Goal: Check status: Check status

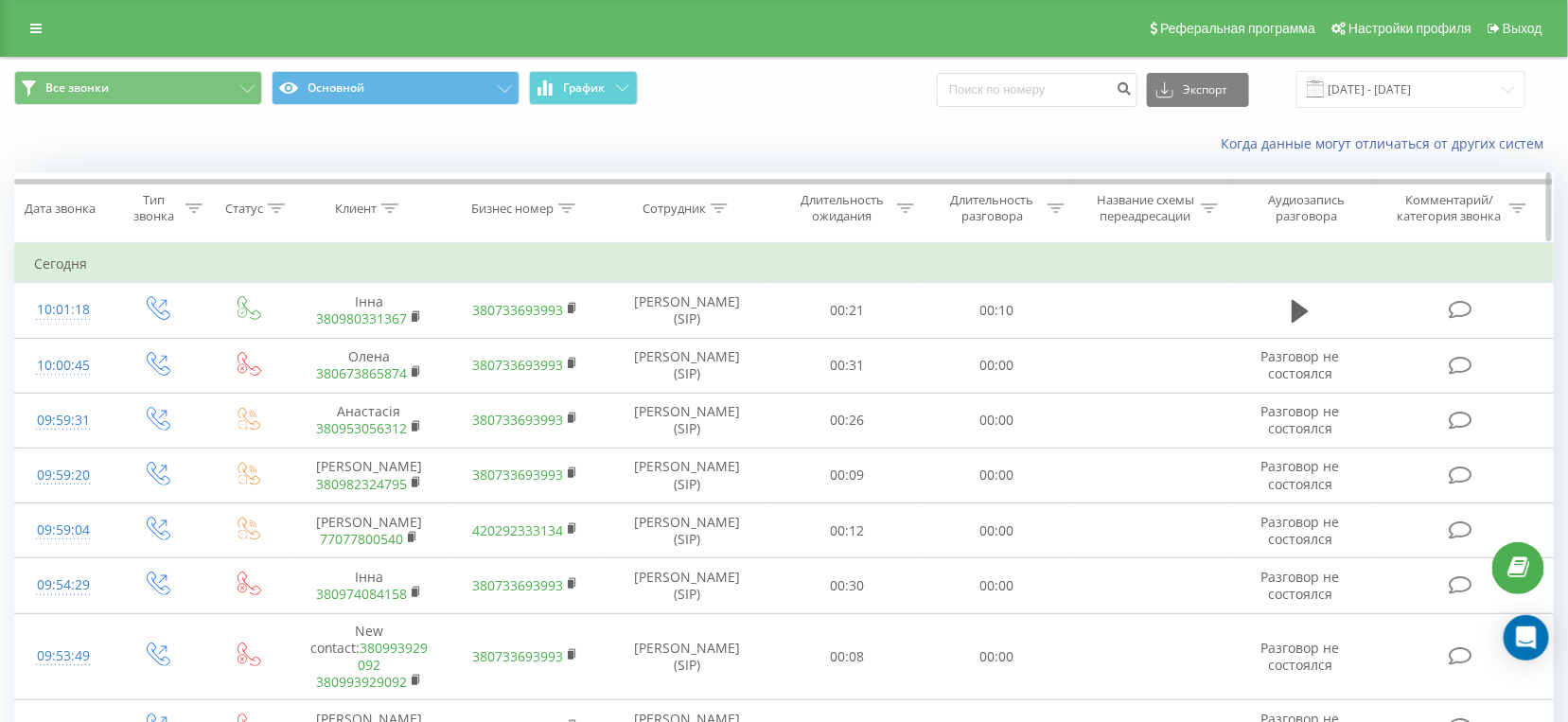
click at [1303, 304] on icon at bounding box center [1300, 311] width 17 height 27
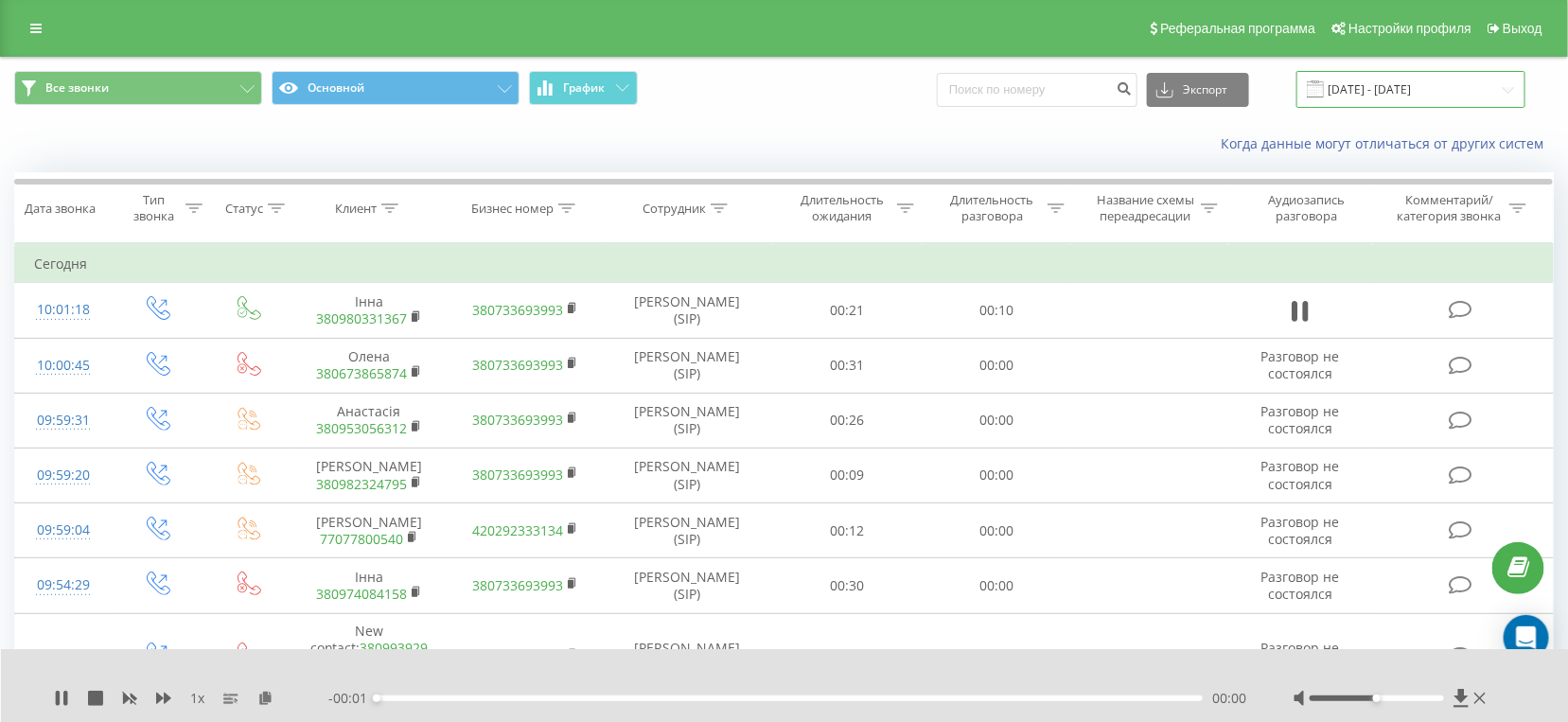
click at [1424, 101] on input "[DATE] - [DATE]" at bounding box center [1410, 89] width 229 height 37
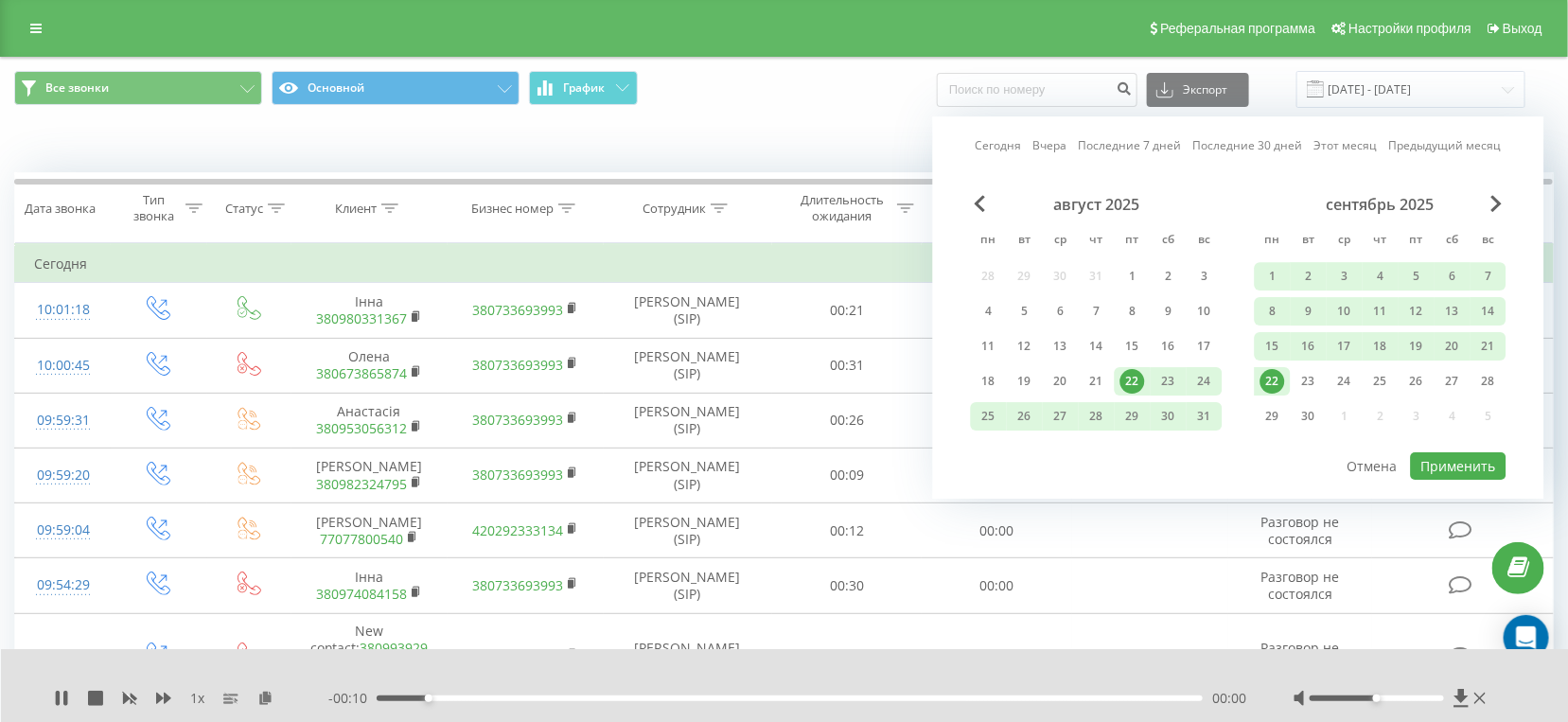
click at [1275, 376] on div "22" at bounding box center [1273, 382] width 25 height 25
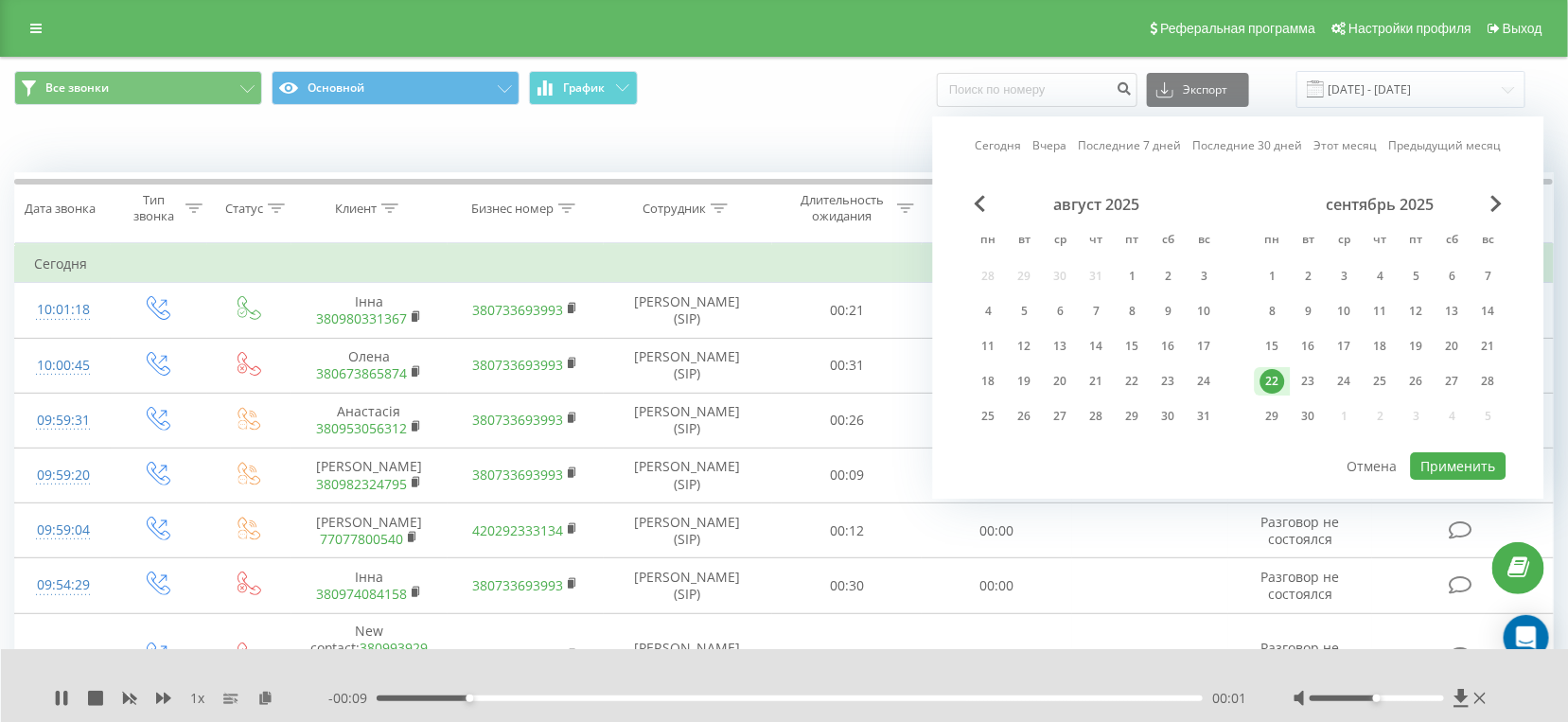
click at [1444, 446] on div "август 2025 пн вт ср чт пт сб вс 28 29 30 31 1 2 3 4 5 6 7 8 9 10 11 12 13 14 1…" at bounding box center [1239, 323] width 536 height 256
click at [1445, 451] on div at bounding box center [1239, 452] width 536 height 2
click at [1450, 458] on button "Применить" at bounding box center [1459, 466] width 96 height 28
type input "[DATE] - [DATE]"
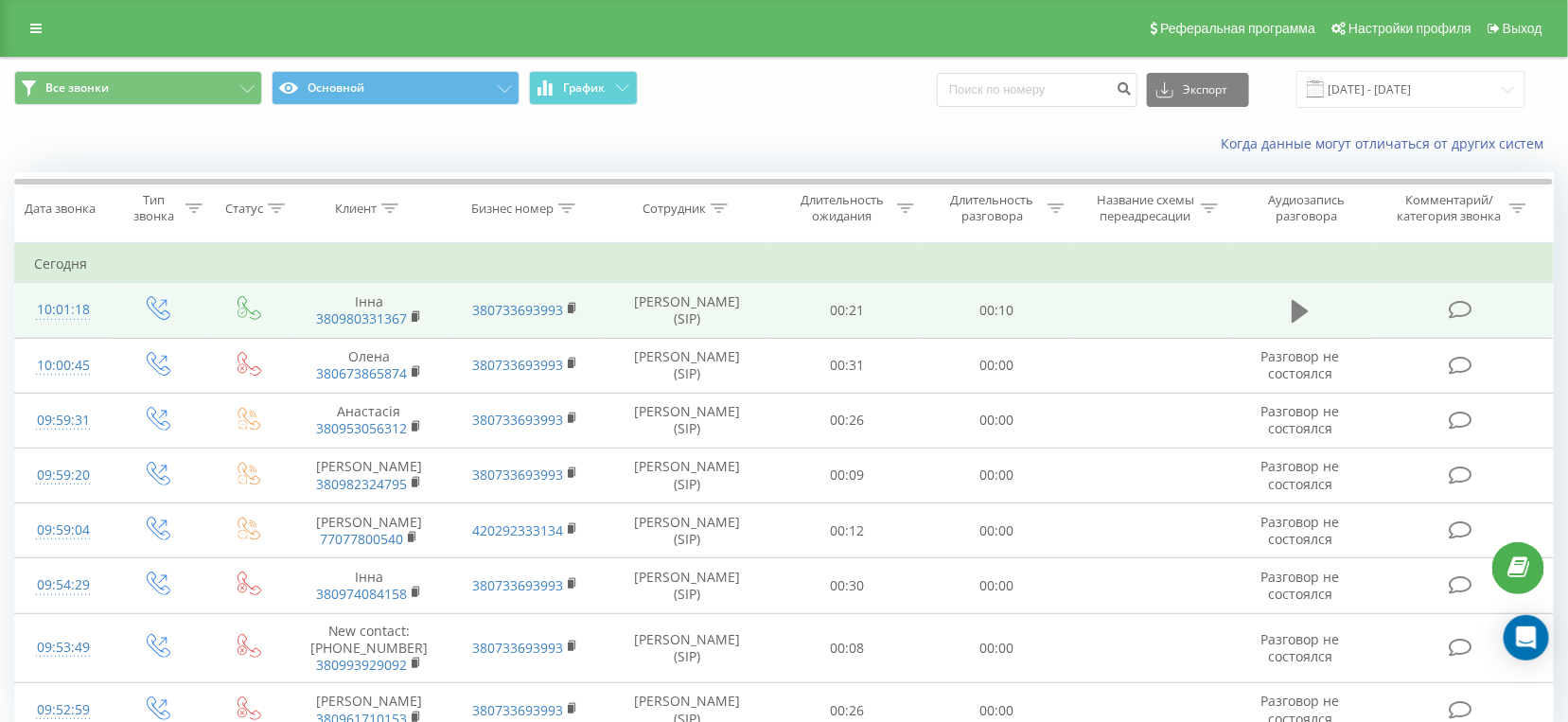
click at [1288, 312] on button at bounding box center [1301, 311] width 29 height 29
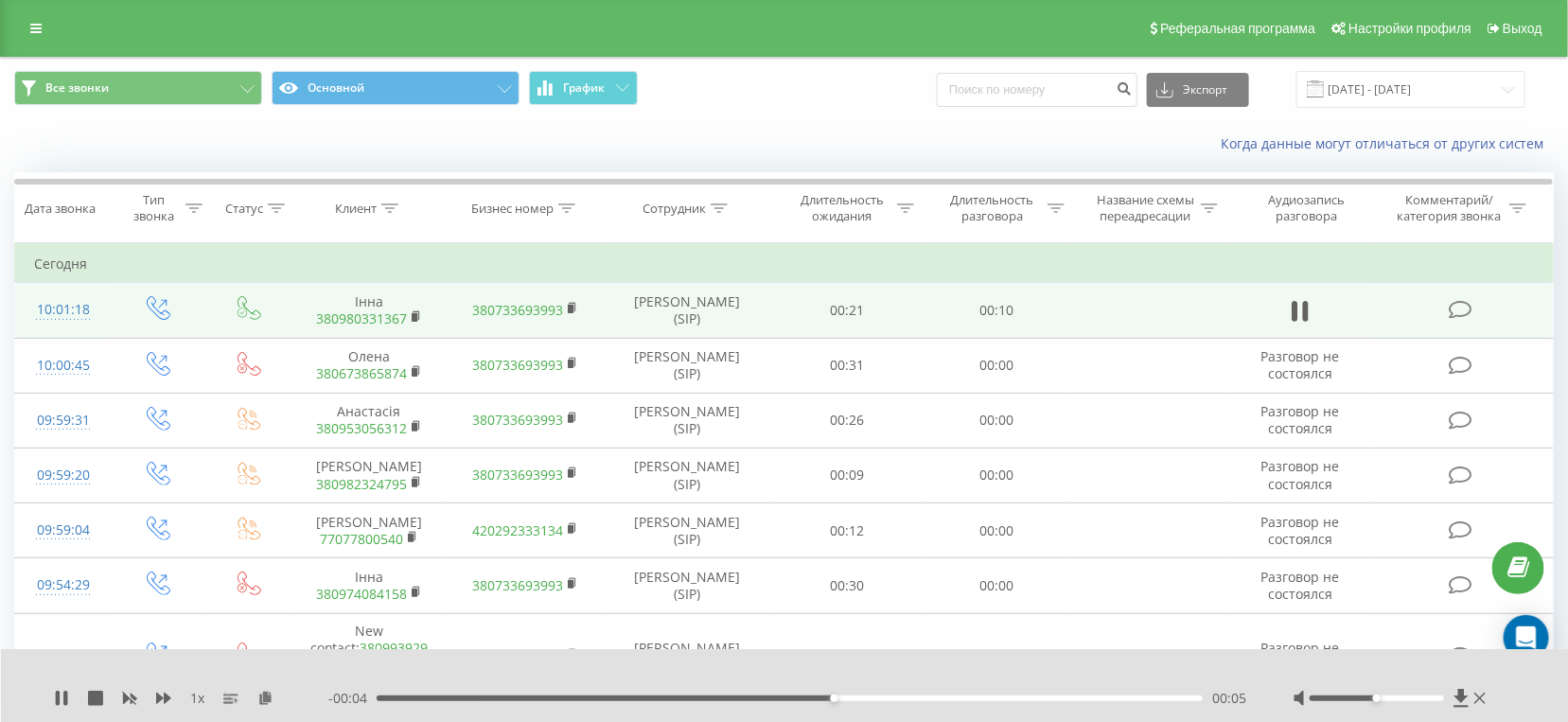
drag, startPoint x: 1369, startPoint y: 695, endPoint x: 1402, endPoint y: 697, distance: 33.1
click at [1402, 697] on div at bounding box center [1392, 699] width 197 height 19
drag, startPoint x: 1401, startPoint y: 698, endPoint x: 1422, endPoint y: 703, distance: 21.6
click at [1420, 703] on div at bounding box center [1392, 699] width 197 height 19
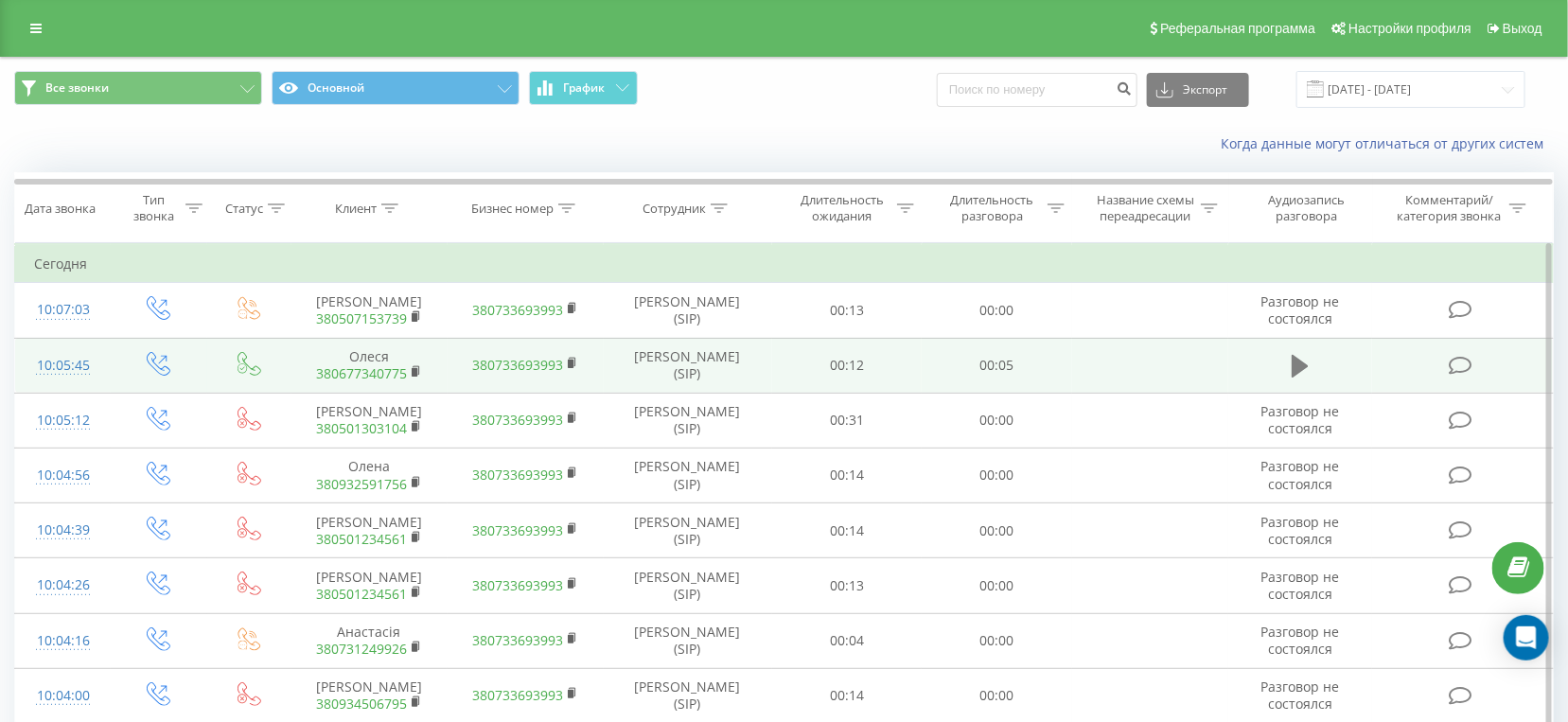
click at [1298, 364] on icon at bounding box center [1300, 367] width 17 height 23
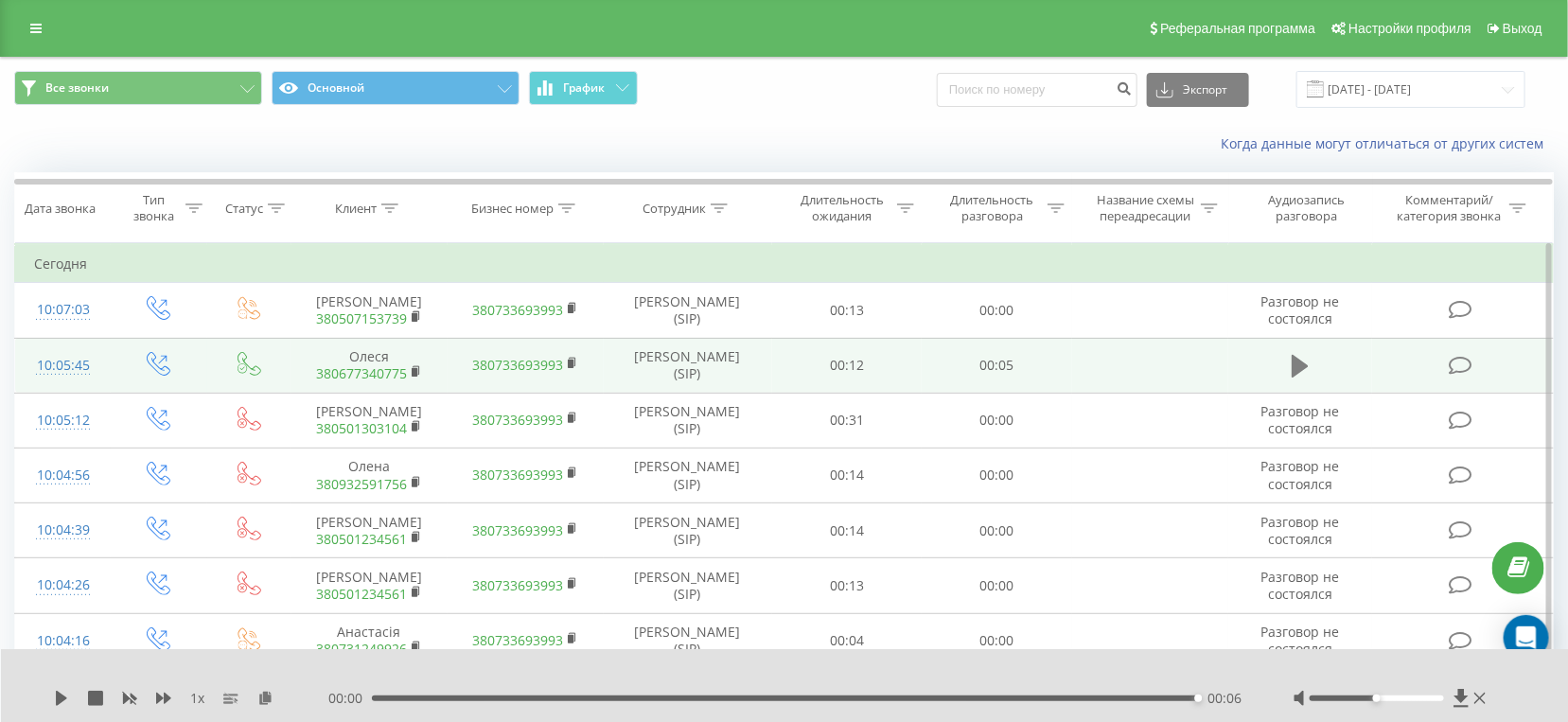
click at [1302, 372] on icon at bounding box center [1300, 367] width 17 height 27
click at [1309, 382] on span at bounding box center [1301, 374] width 29 height 18
click at [1302, 357] on icon at bounding box center [1300, 367] width 17 height 27
click at [58, 704] on icon at bounding box center [61, 699] width 11 height 15
click at [1295, 366] on icon at bounding box center [1300, 367] width 17 height 23
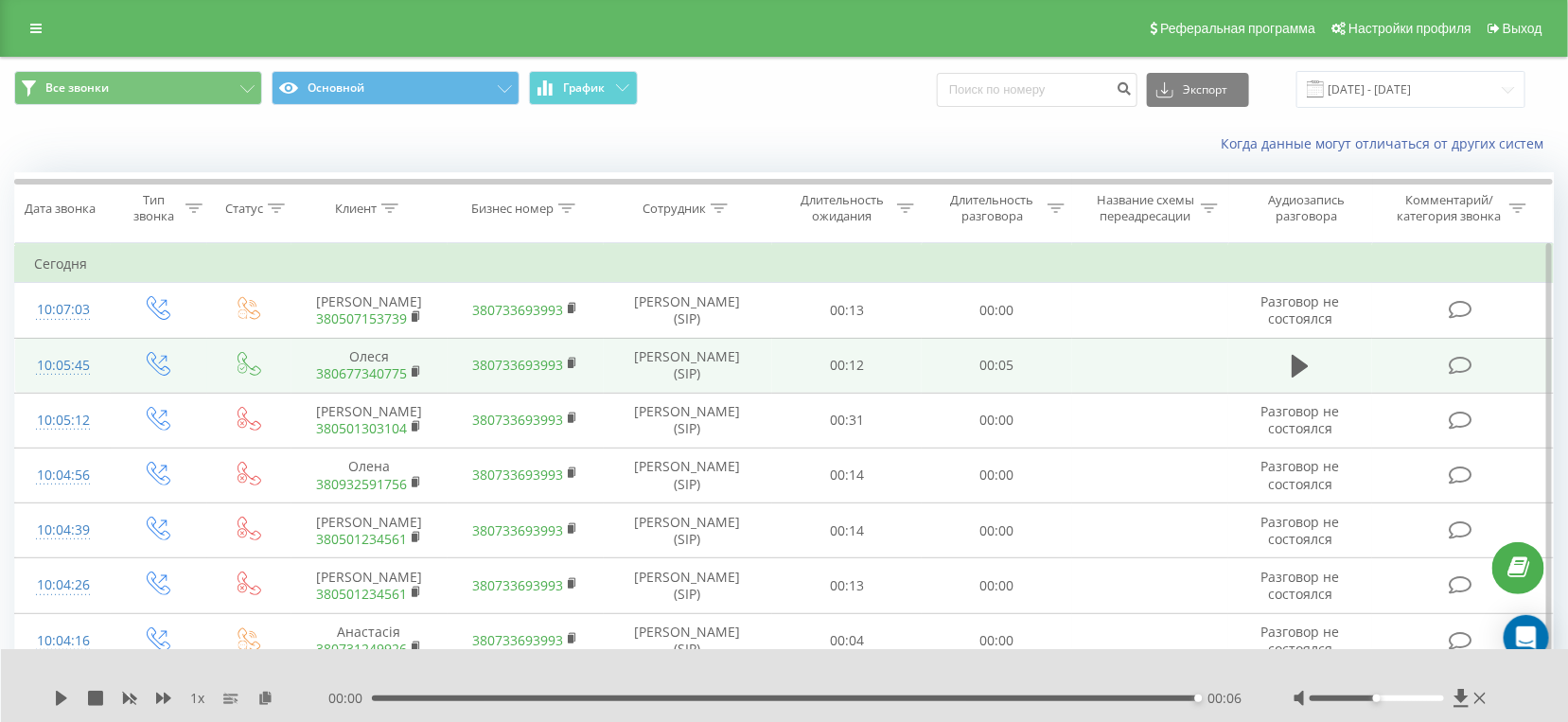
click at [1295, 366] on icon at bounding box center [1300, 367] width 17 height 23
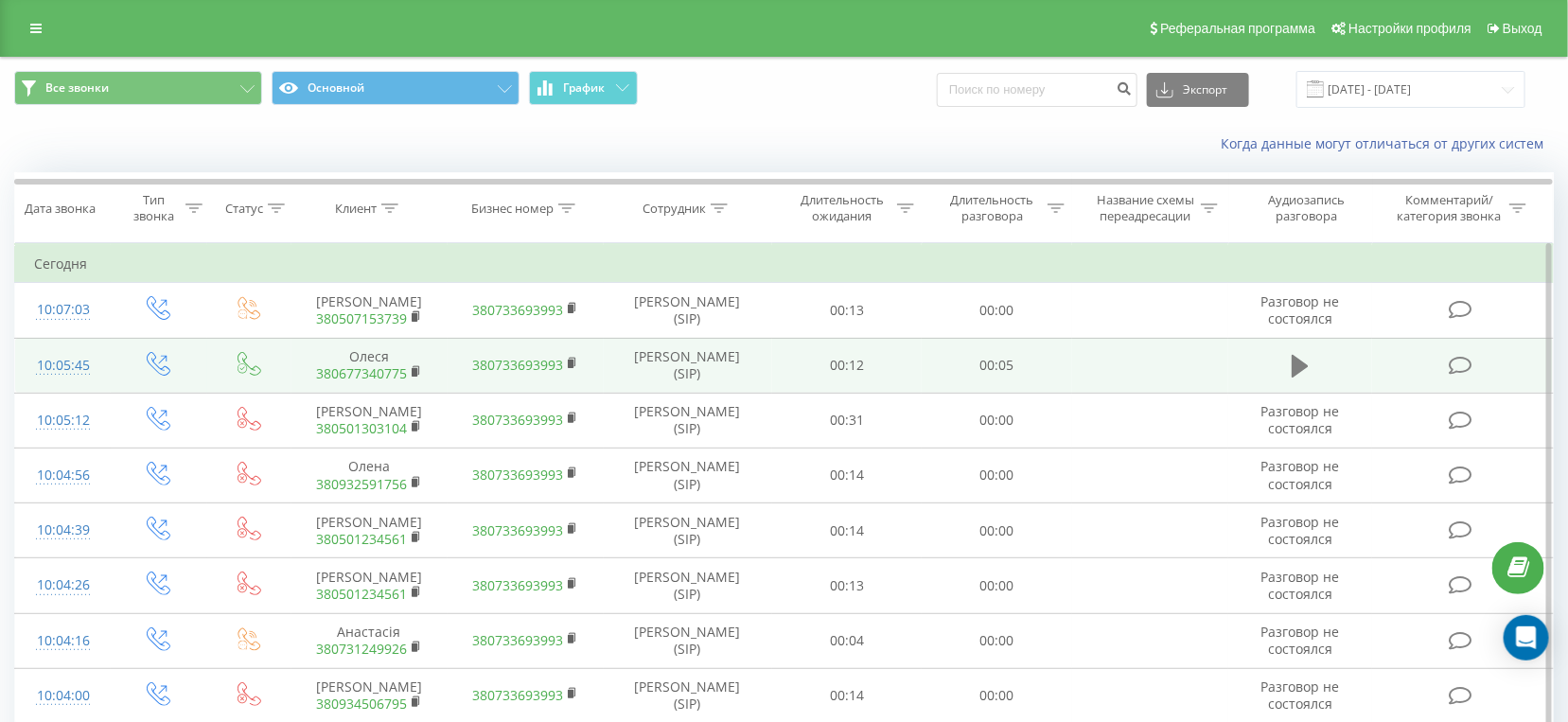
click at [1308, 373] on icon at bounding box center [1300, 367] width 17 height 27
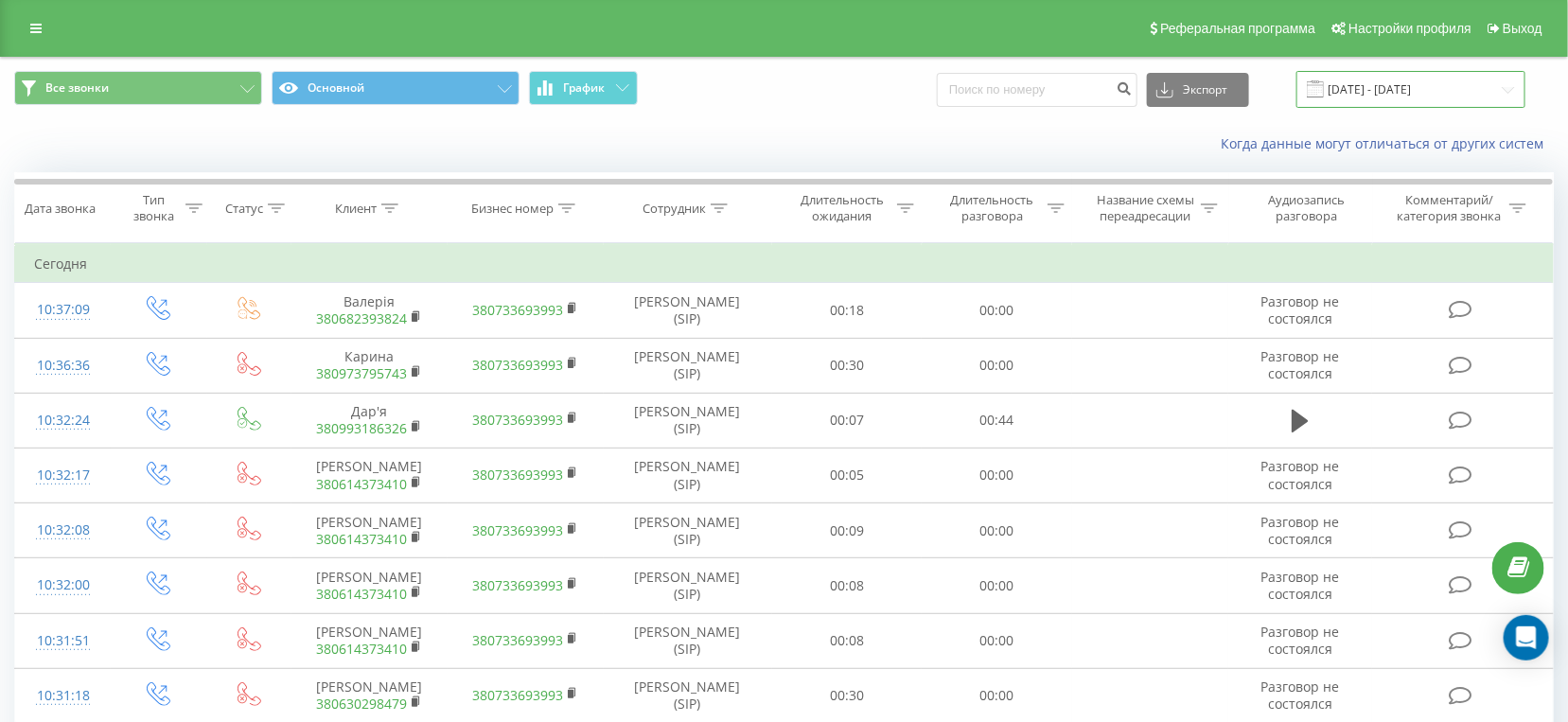
click at [1399, 84] on input "[DATE] - [DATE]" at bounding box center [1410, 89] width 229 height 37
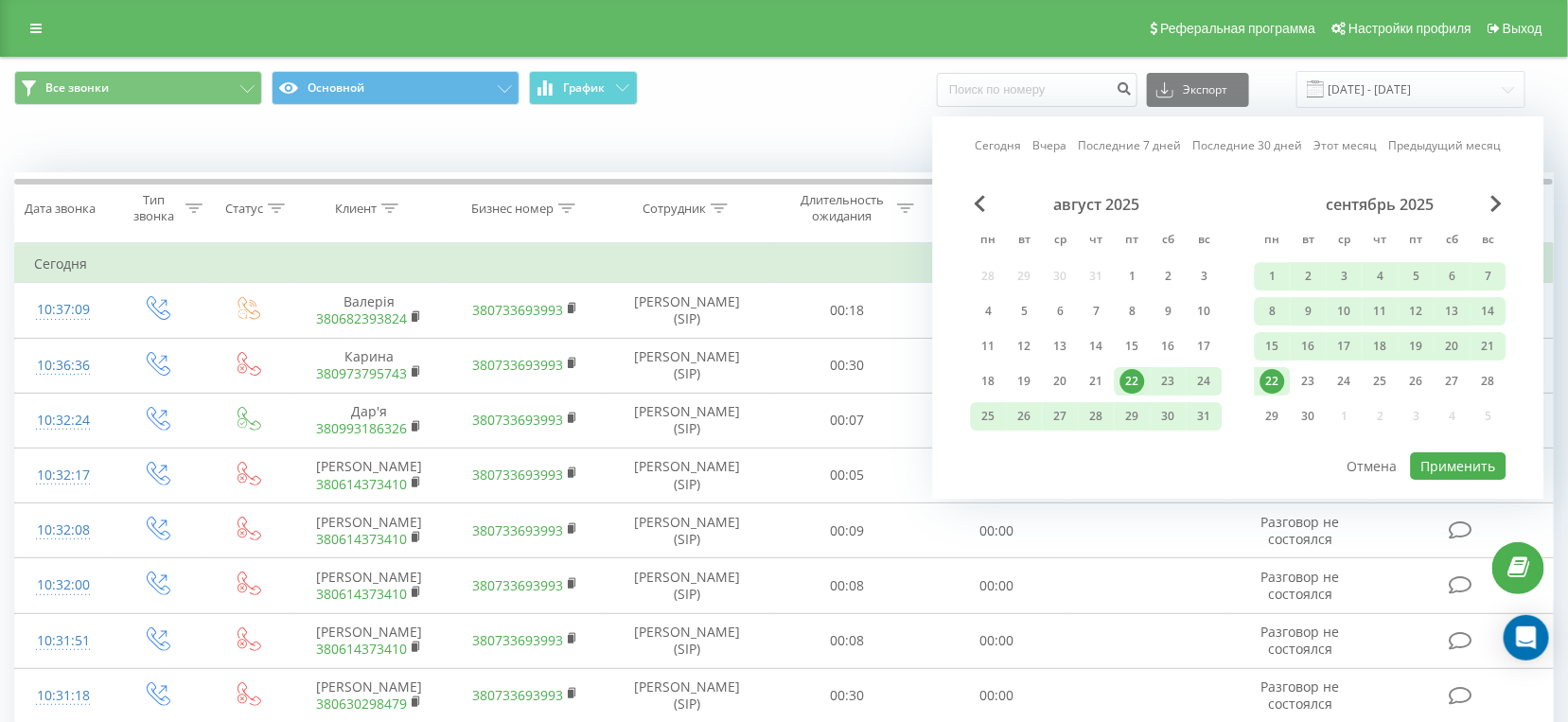
click at [1271, 376] on div "22" at bounding box center [1273, 382] width 25 height 25
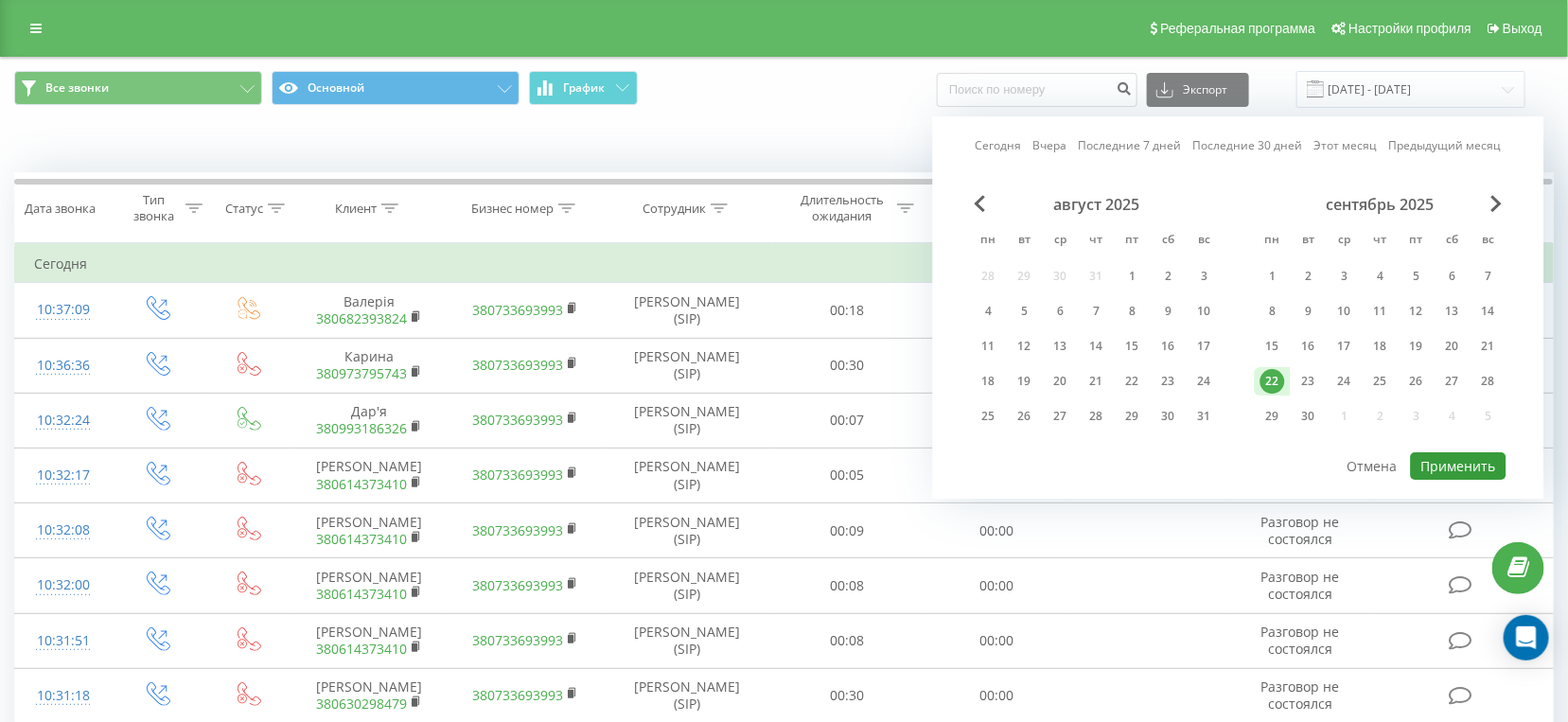
click at [1454, 455] on button "Применить" at bounding box center [1459, 466] width 96 height 28
type input "[DATE] - [DATE]"
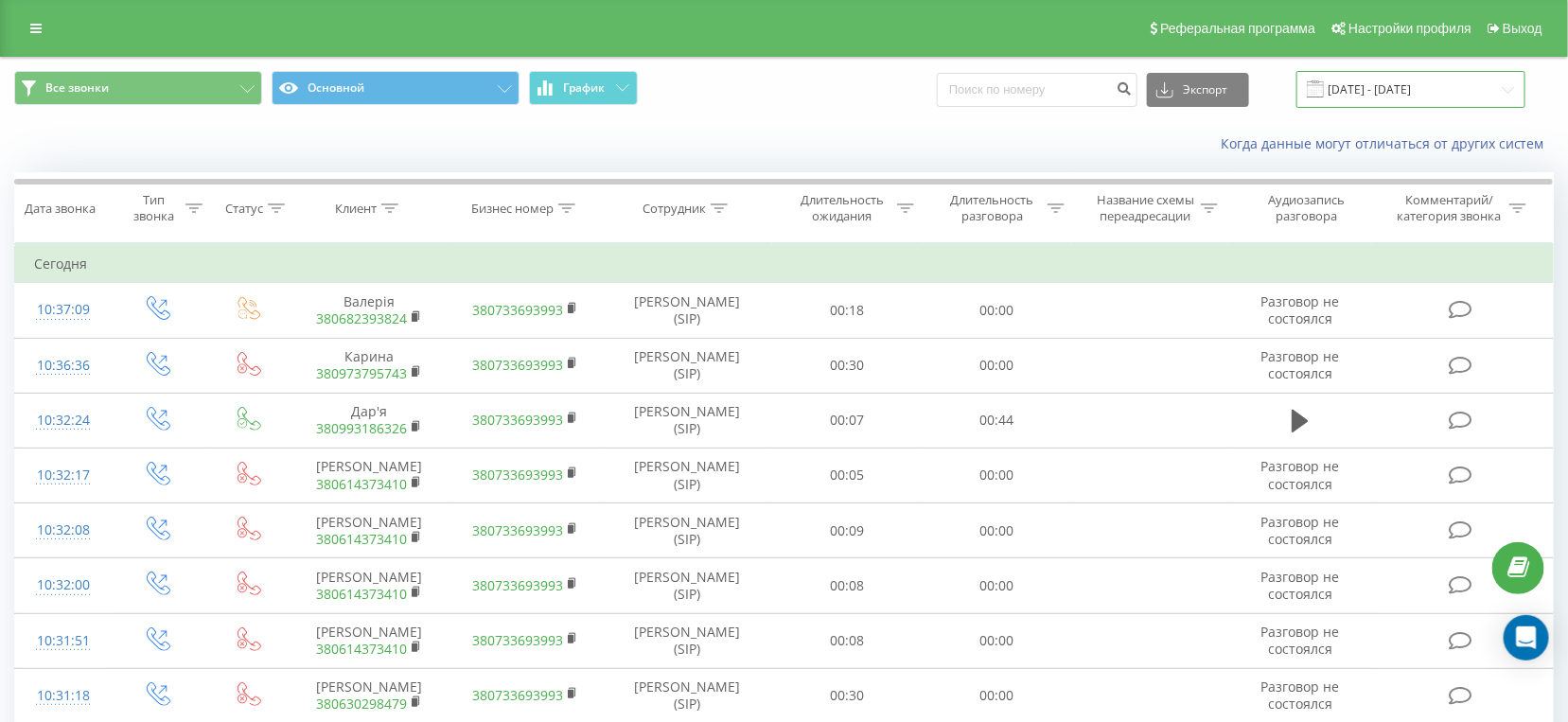
click at [1415, 107] on input "[DATE] - [DATE]" at bounding box center [1410, 89] width 229 height 37
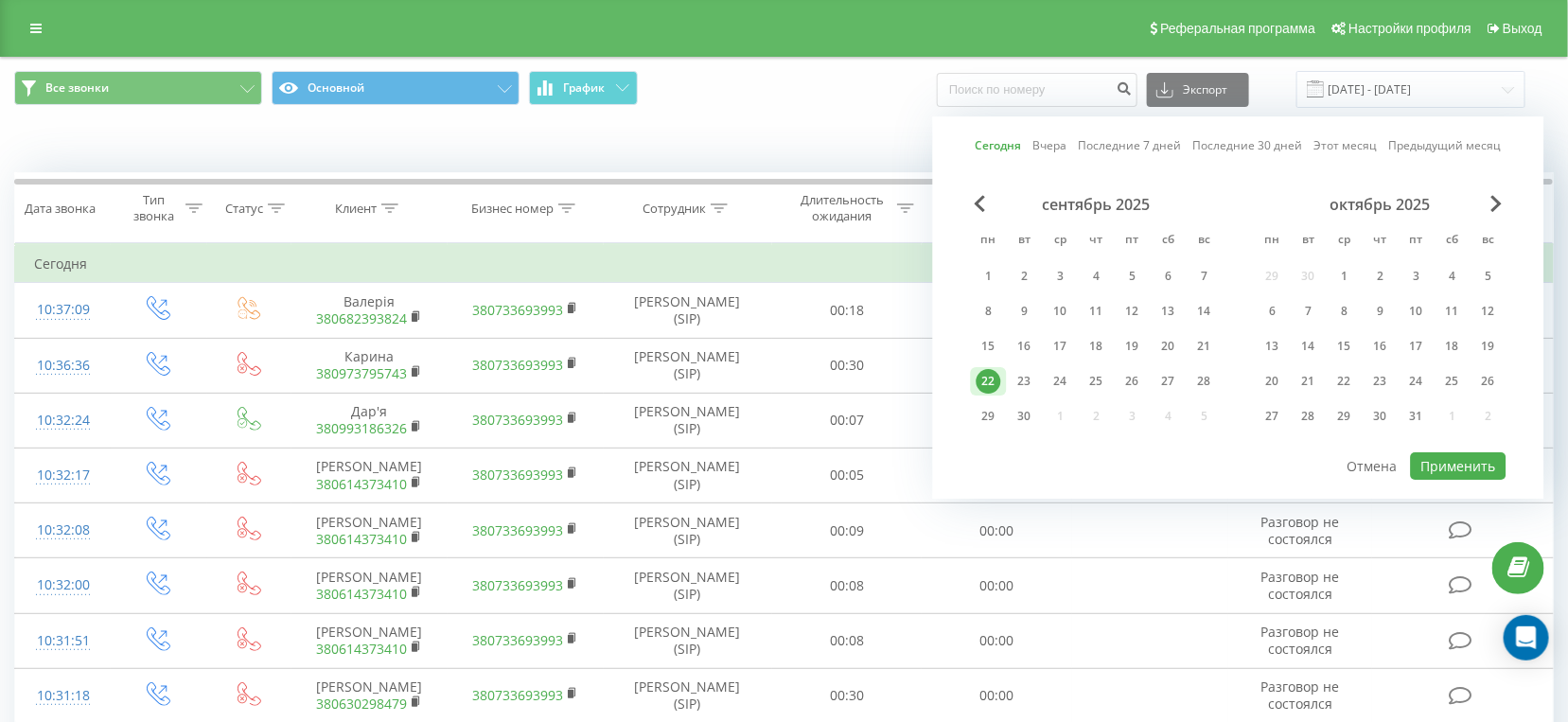
click at [992, 378] on div "22" at bounding box center [989, 382] width 25 height 25
click at [1484, 463] on button "Применить" at bounding box center [1459, 466] width 96 height 28
